Goal: Task Accomplishment & Management: Manage account settings

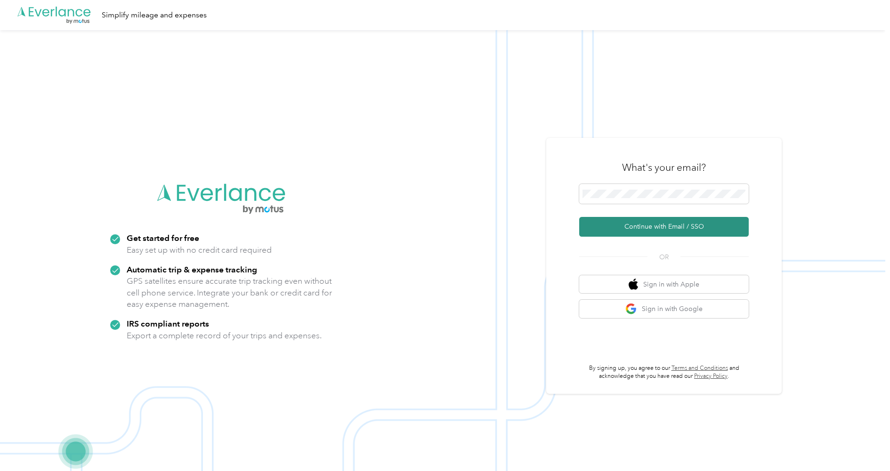
click at [662, 225] on button "Continue with Email / SSO" at bounding box center [664, 227] width 170 height 20
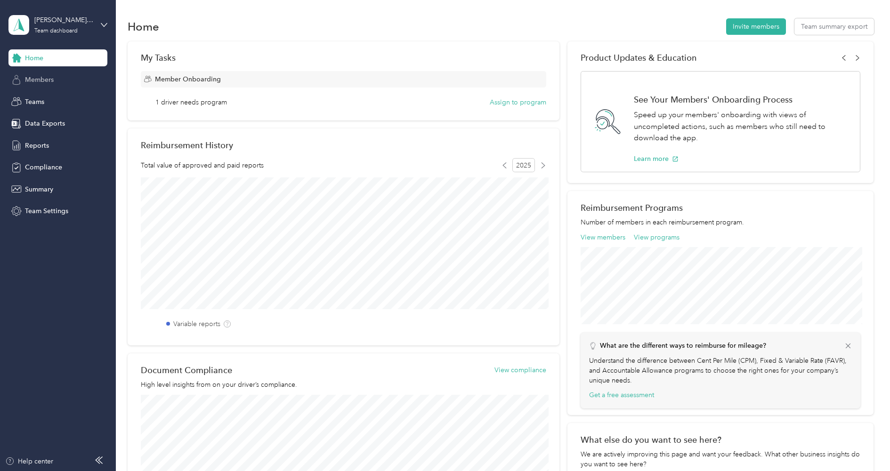
click at [65, 86] on div "Members" at bounding box center [57, 80] width 99 height 17
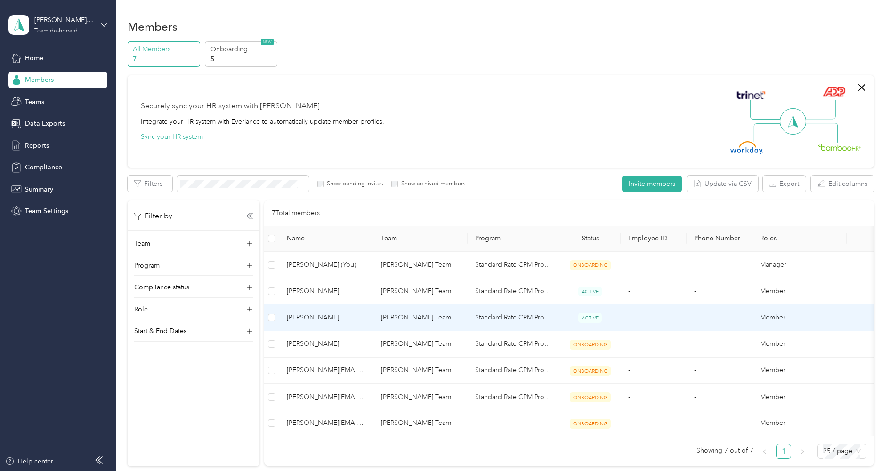
click at [399, 317] on td "[PERSON_NAME] Team" at bounding box center [421, 318] width 94 height 26
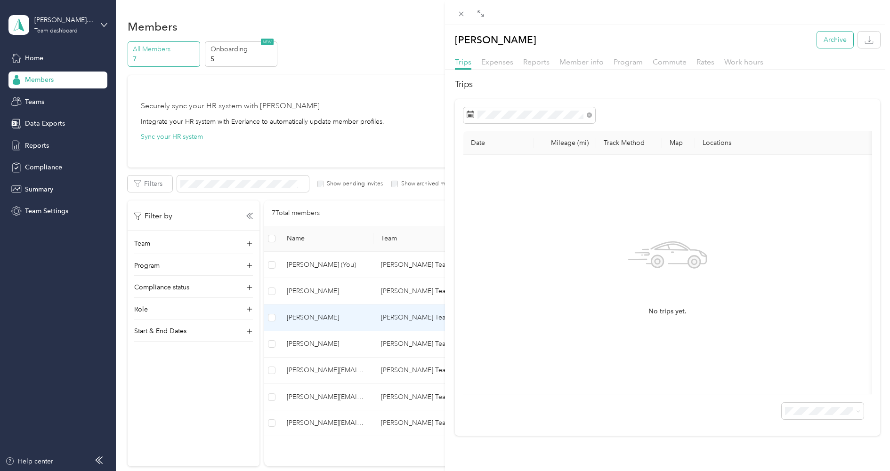
click at [821, 38] on button "Archive" at bounding box center [835, 40] width 36 height 16
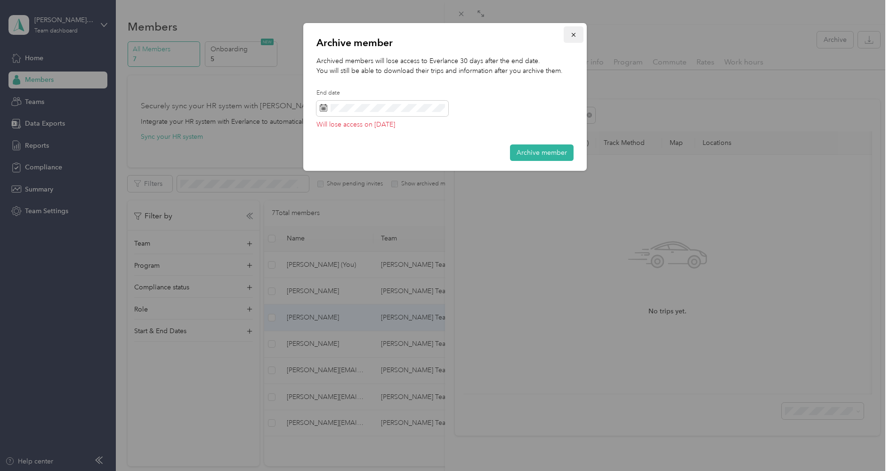
click at [575, 33] on icon "button" at bounding box center [573, 35] width 7 height 7
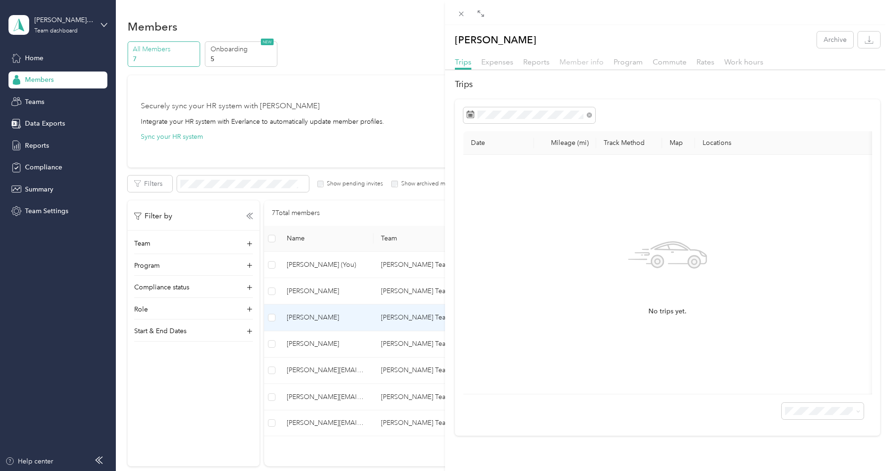
click at [578, 63] on span "Member info" at bounding box center [582, 61] width 44 height 9
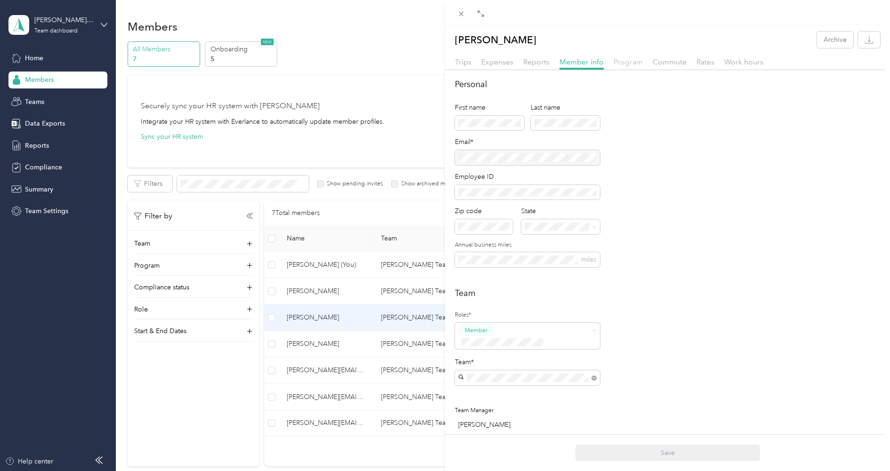
click at [634, 64] on span "Program" at bounding box center [628, 61] width 29 height 9
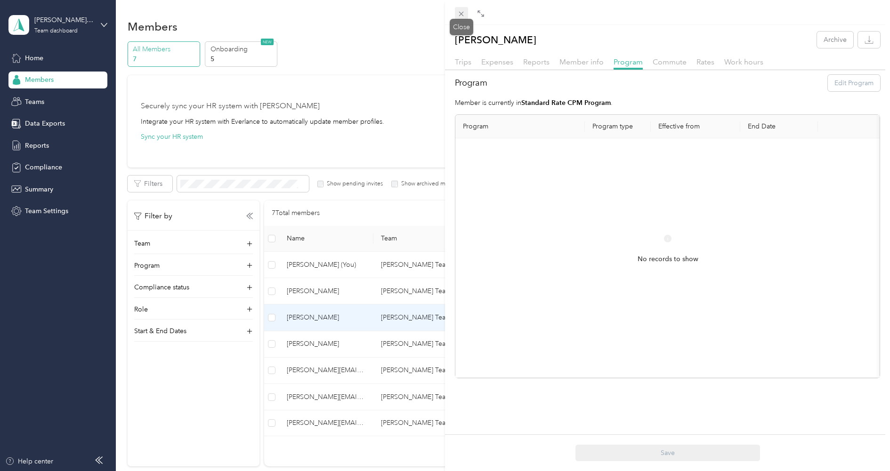
click at [465, 8] on span at bounding box center [461, 13] width 13 height 13
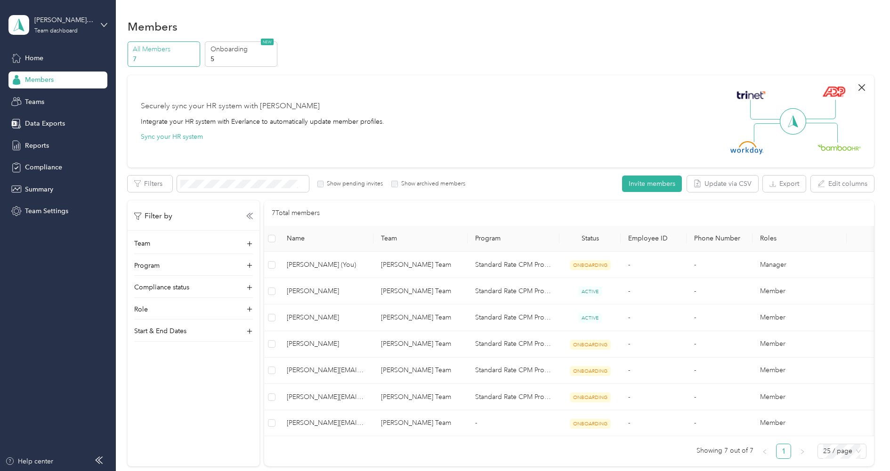
click at [864, 86] on icon "button" at bounding box center [861, 87] width 11 height 11
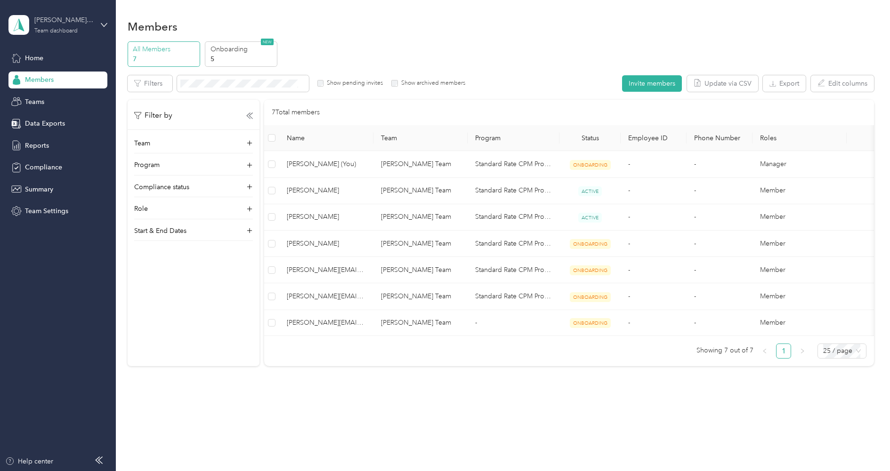
click at [54, 27] on div "[PERSON_NAME] Team Team dashboard" at bounding box center [63, 24] width 59 height 19
click at [57, 35] on div "[PERSON_NAME] Team Team dashboard" at bounding box center [57, 24] width 99 height 33
click at [40, 121] on div "Log out" at bounding box center [134, 120] width 238 height 16
